Goal: Information Seeking & Learning: Learn about a topic

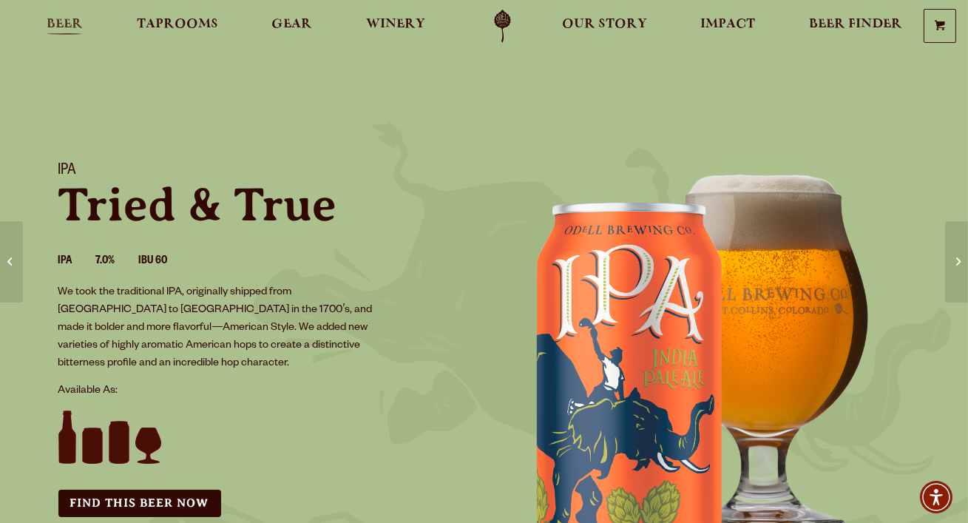
click at [50, 16] on link "Beer" at bounding box center [64, 26] width 55 height 33
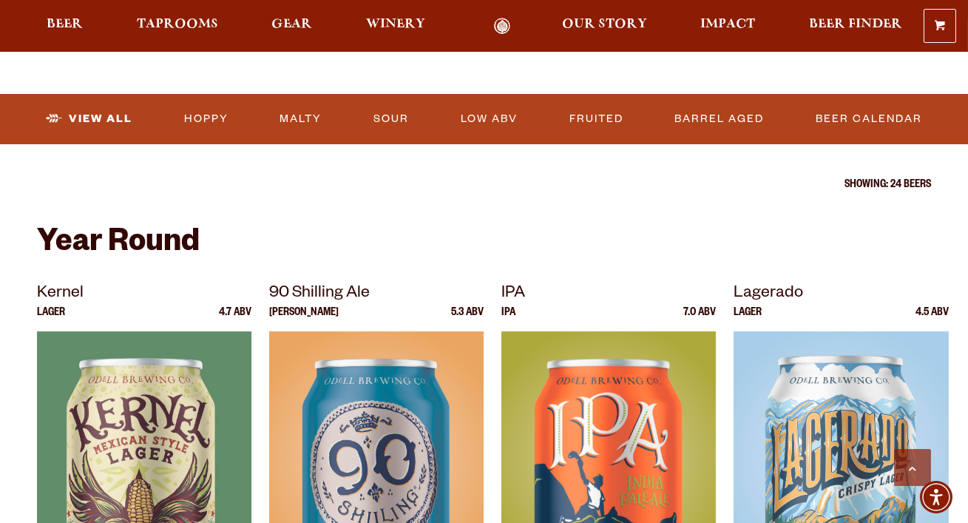
scroll to position [565, 0]
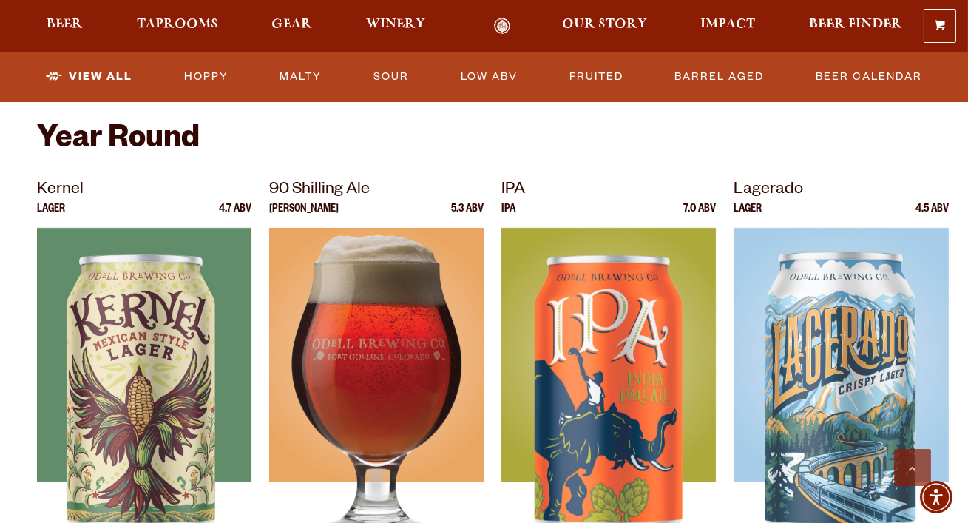
click at [363, 365] on img at bounding box center [376, 413] width 215 height 370
